Goal: Entertainment & Leisure: Consume media (video, audio)

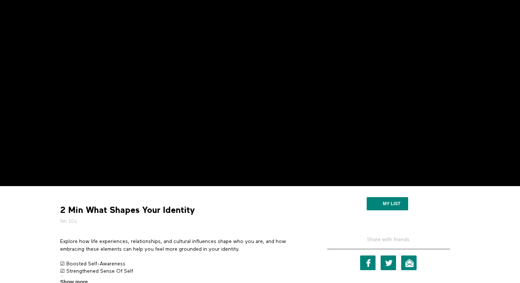
scroll to position [81, 0]
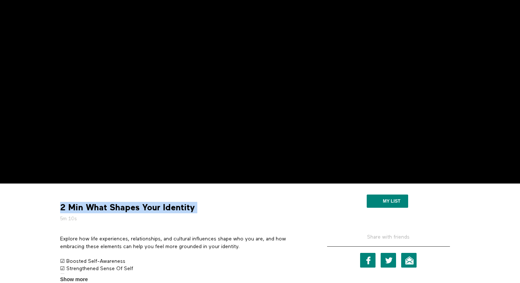
drag, startPoint x: 207, startPoint y: 204, endPoint x: 62, endPoint y: 204, distance: 145.1
click at [62, 204] on div "2 Min What Shapes Your Identity 5m 10s" at bounding box center [183, 212] width 251 height 21
copy div "2 Min What Shapes Your Identity"
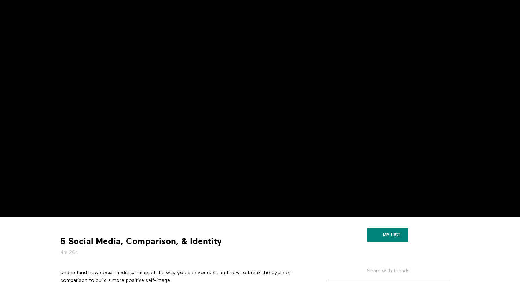
scroll to position [53, 0]
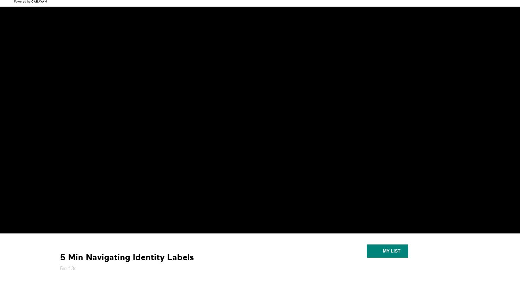
scroll to position [43, 0]
